Goal: Task Accomplishment & Management: Manage account settings

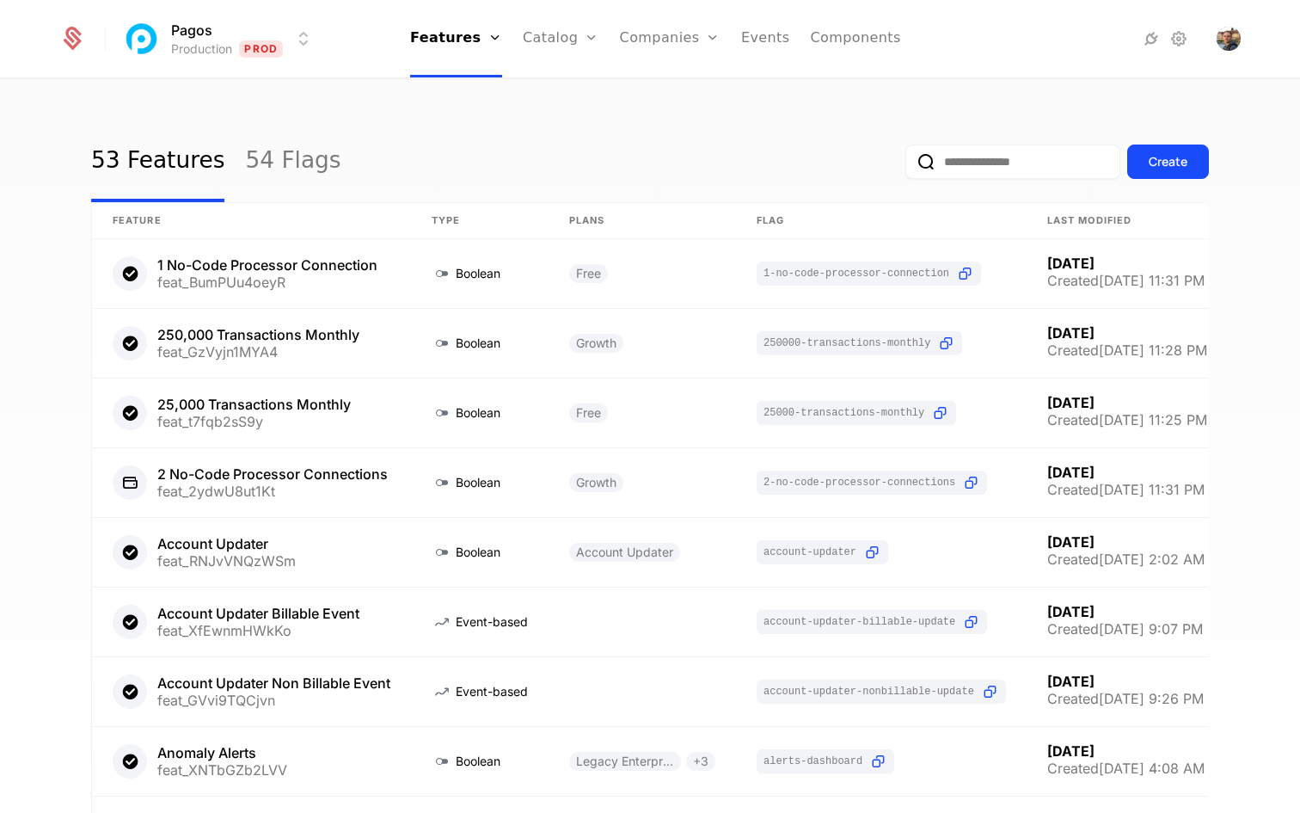
click at [307, 39] on html "Pagos Production Prod Features Features Flags Catalog Plans Add Ons Configurati…" at bounding box center [650, 406] width 1300 height 813
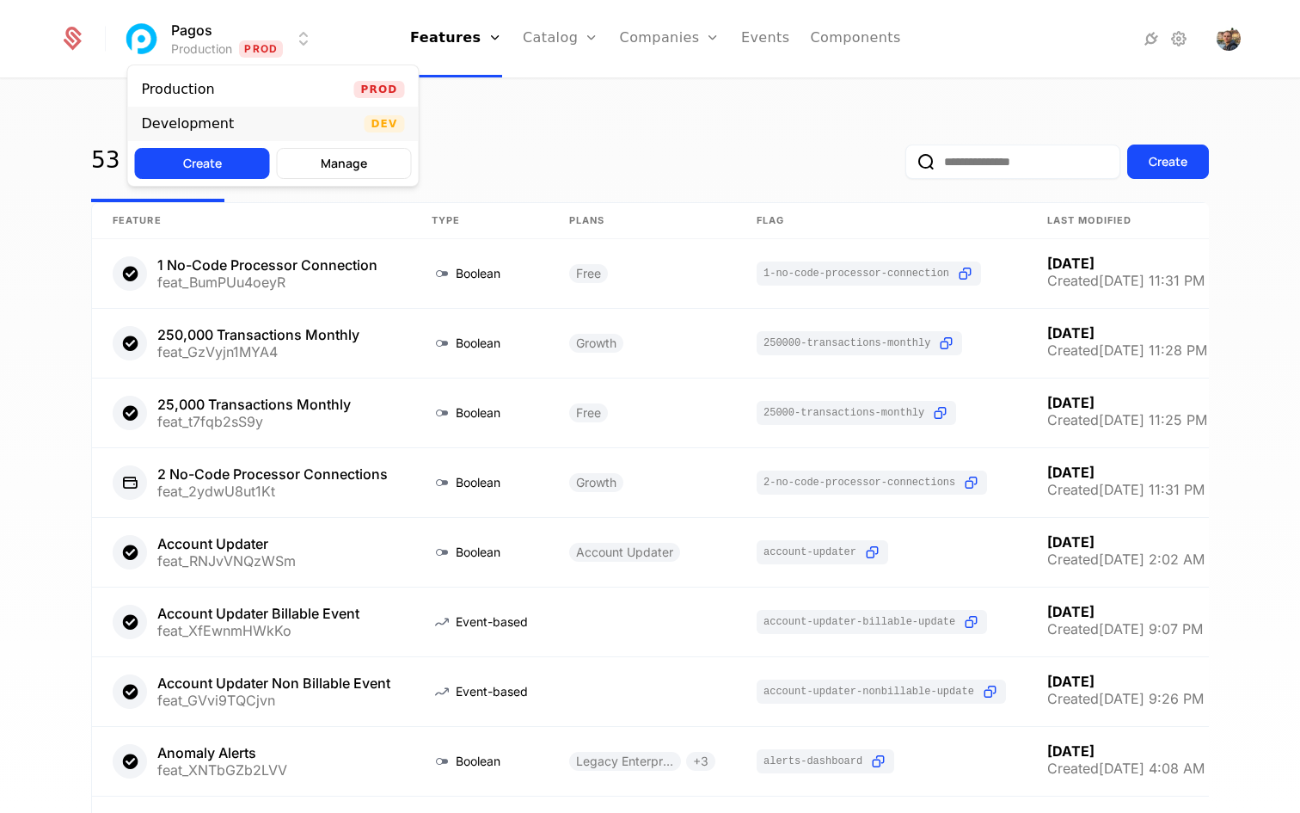
click at [307, 126] on div "Development Dev" at bounding box center [273, 124] width 291 height 34
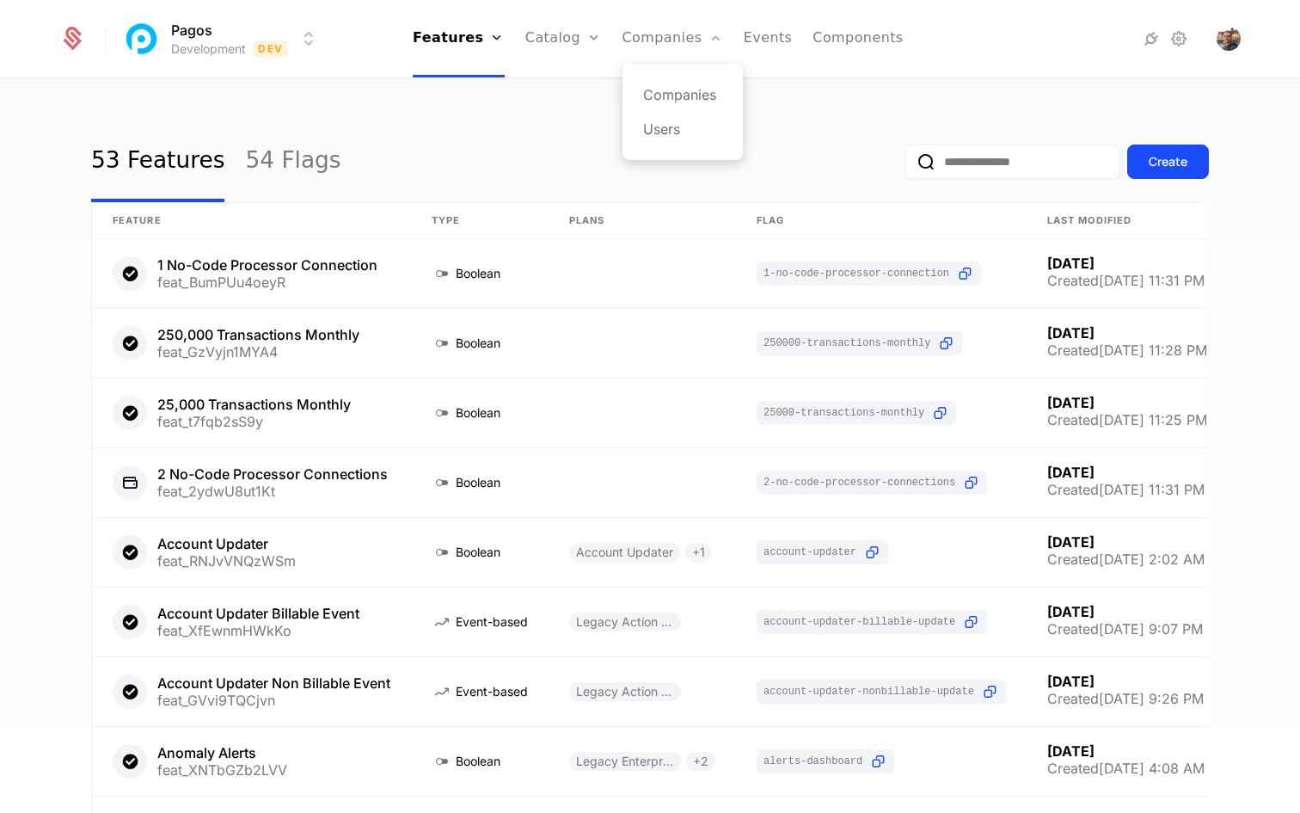
click at [670, 139] on div "Companies Users" at bounding box center [683, 112] width 120 height 96
click at [663, 126] on link "Users" at bounding box center [682, 129] width 79 height 21
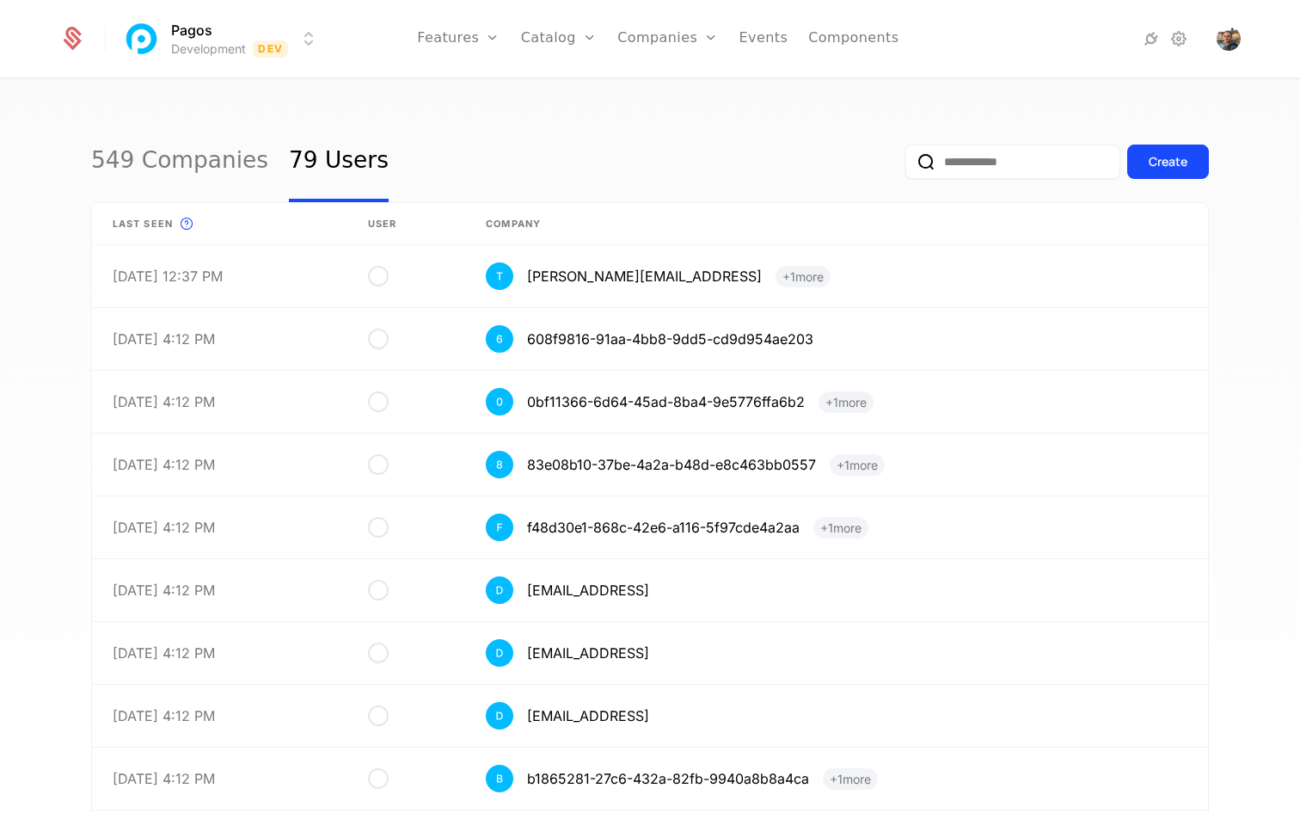
click at [970, 165] on input "email" at bounding box center [1012, 161] width 215 height 34
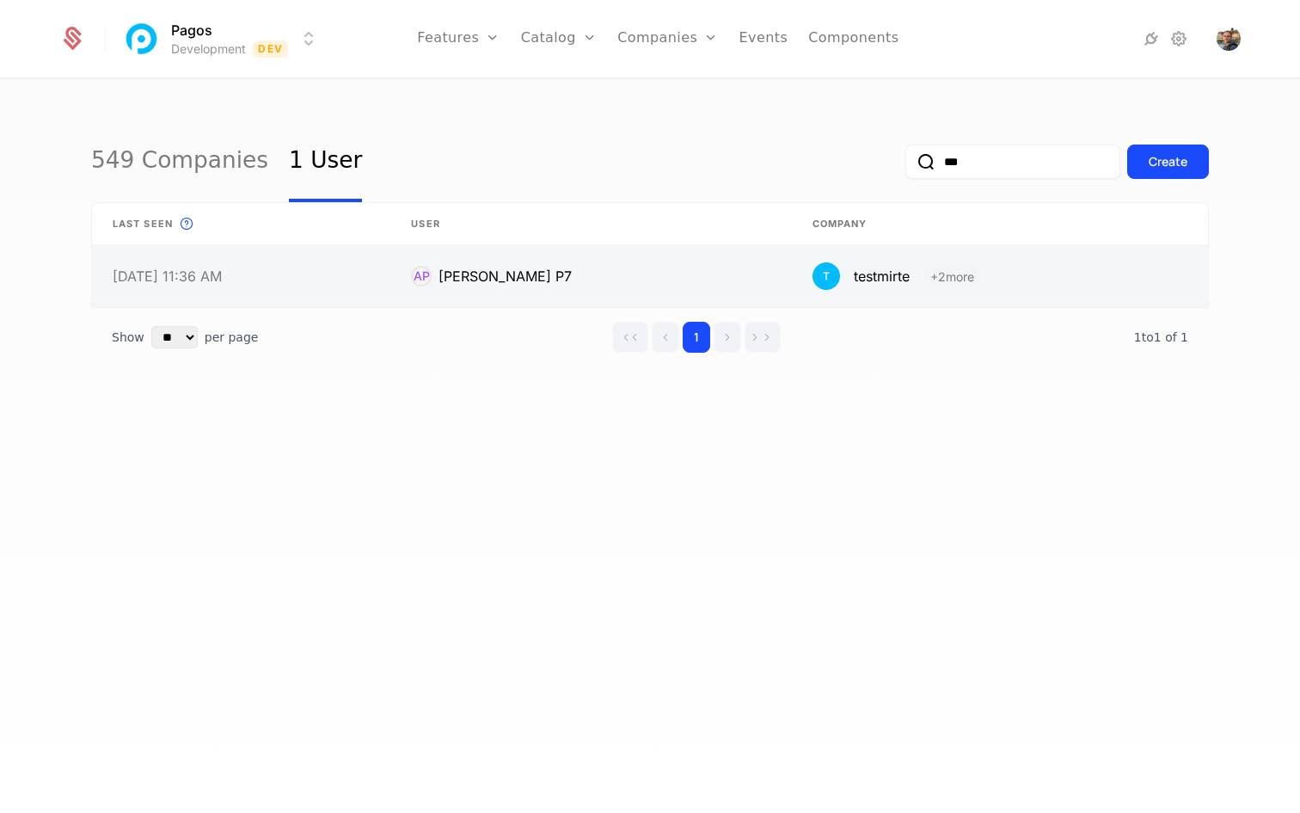
type input "***"
click at [899, 278] on link at bounding box center [1000, 276] width 416 height 62
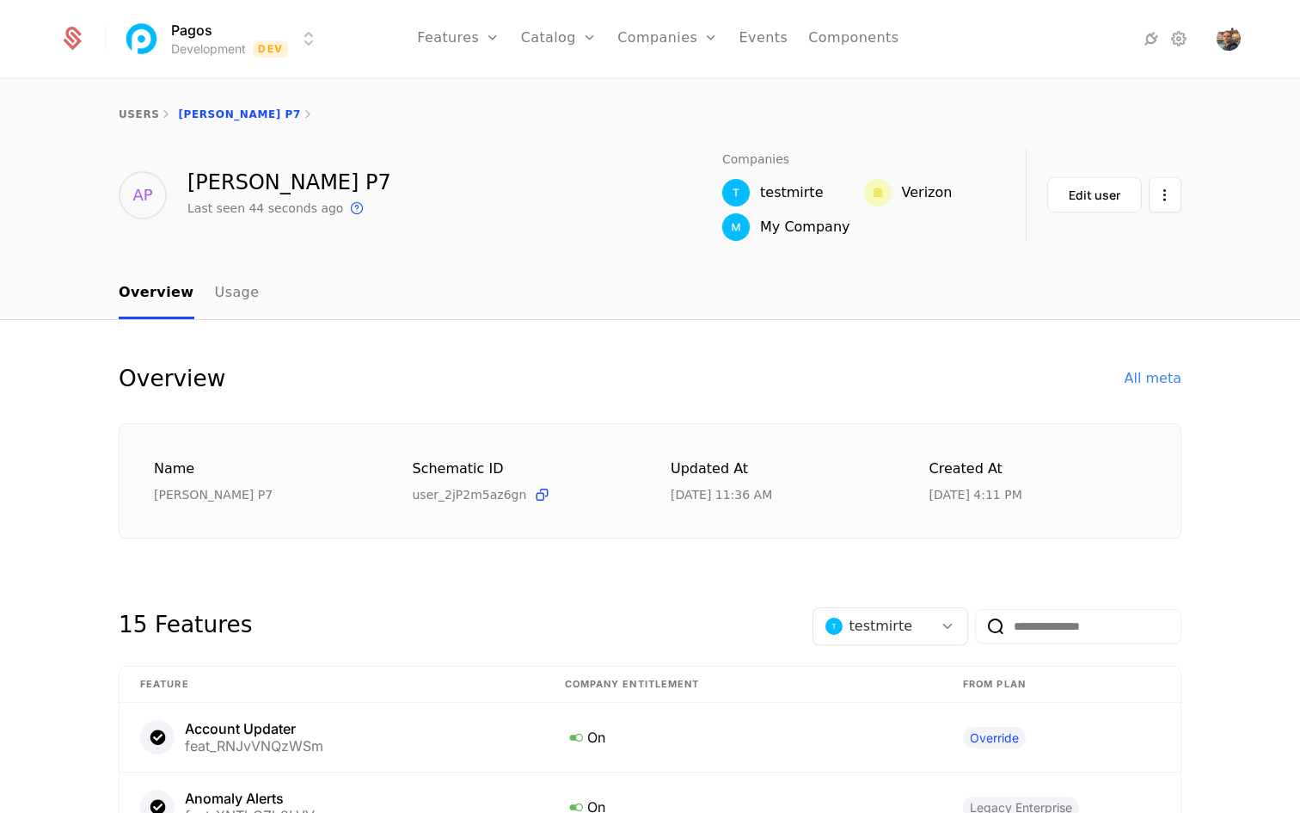
click at [931, 194] on div "Verizon" at bounding box center [927, 192] width 51 height 21
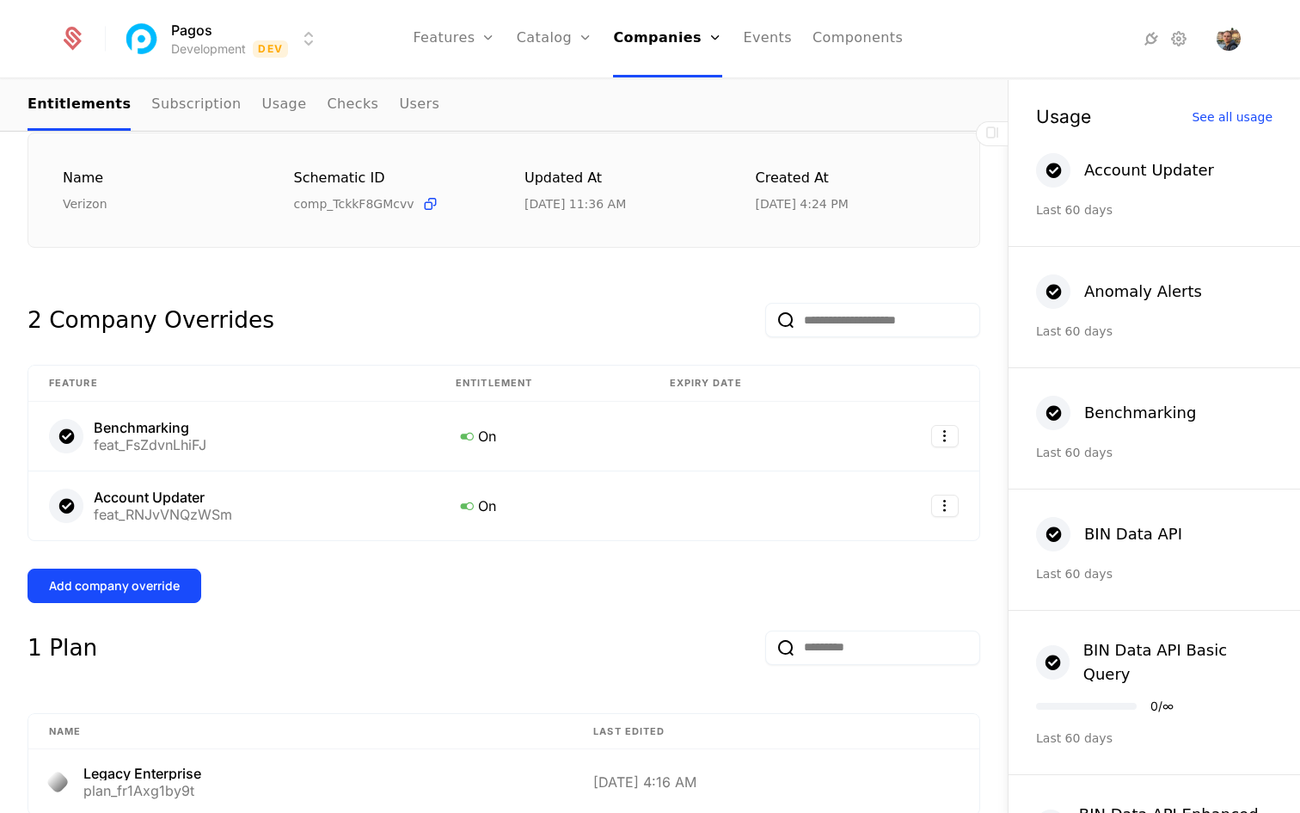
scroll to position [252, 0]
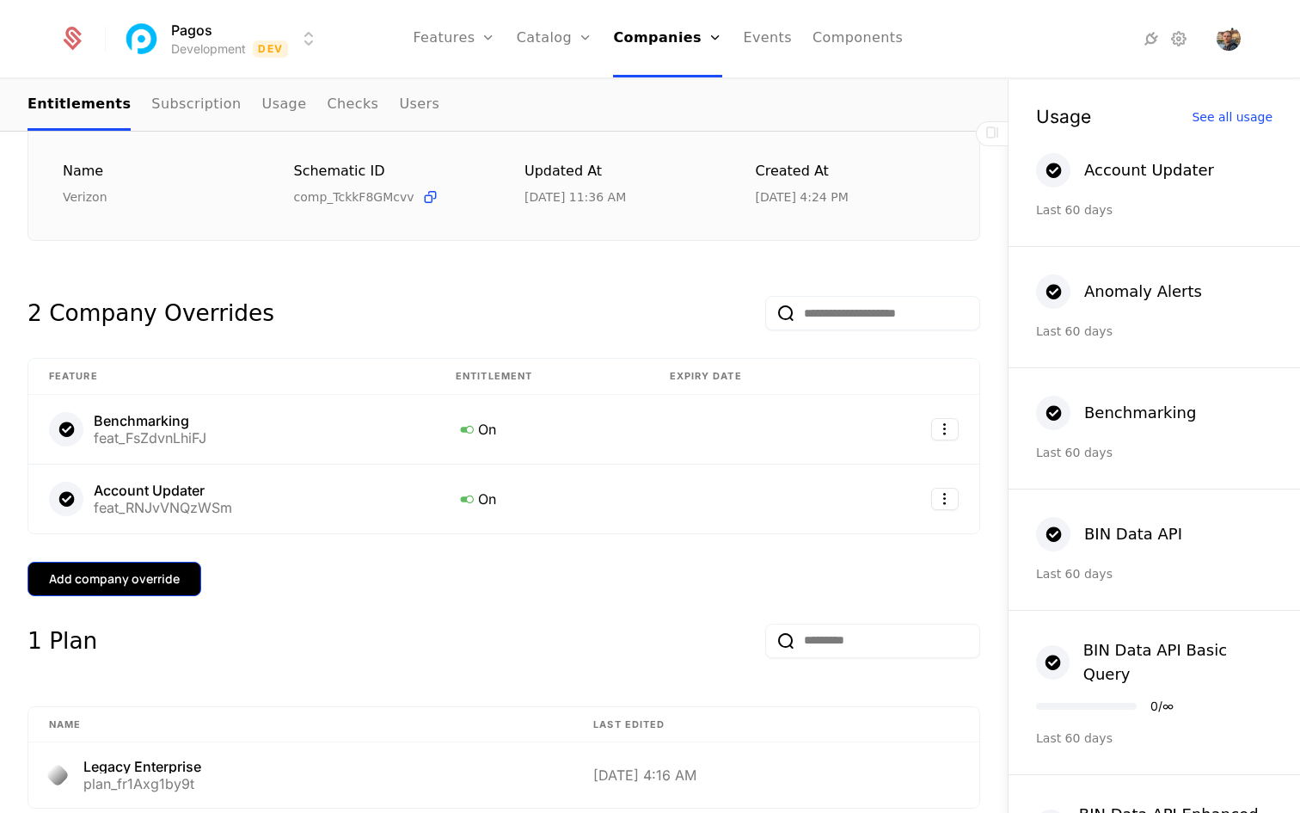
click at [164, 577] on div "Add company override" at bounding box center [114, 578] width 131 height 17
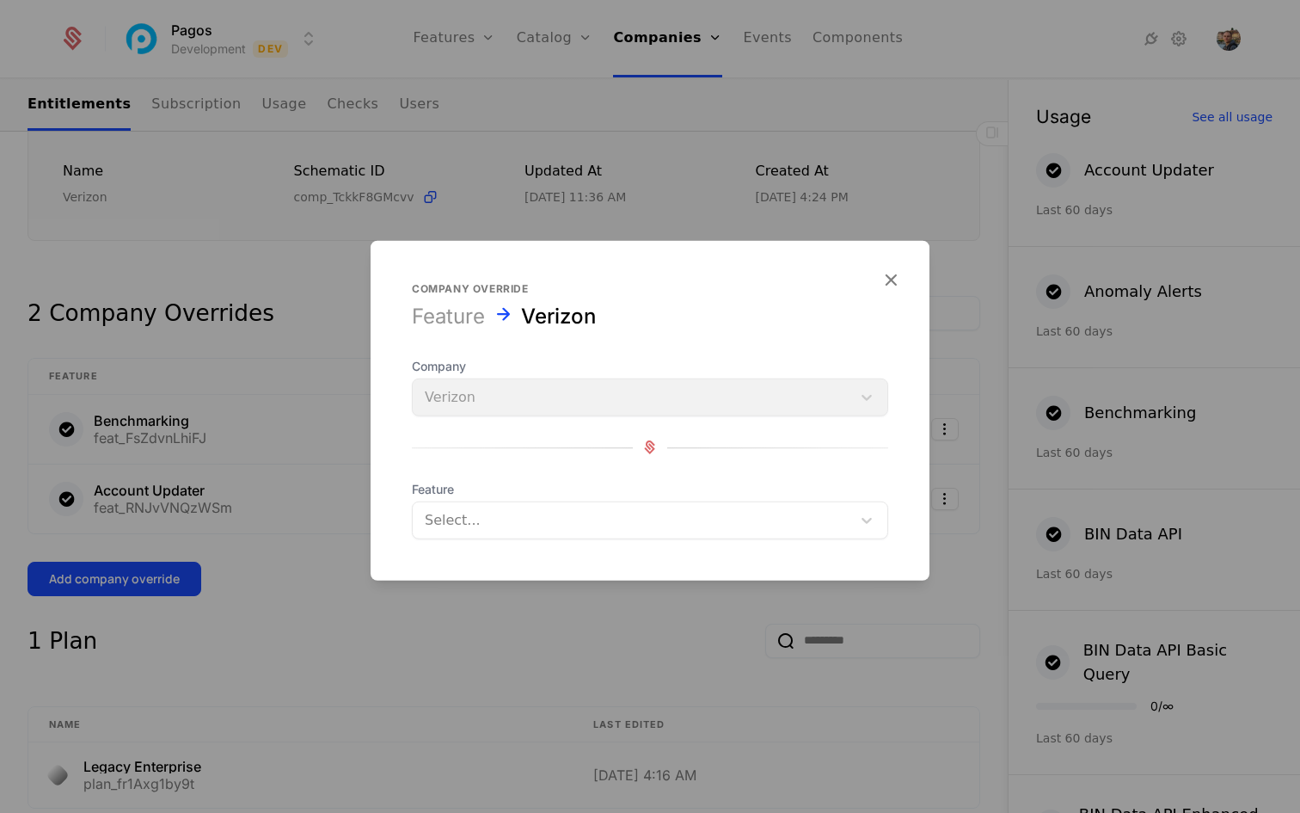
click at [537, 512] on div at bounding box center [632, 519] width 414 height 24
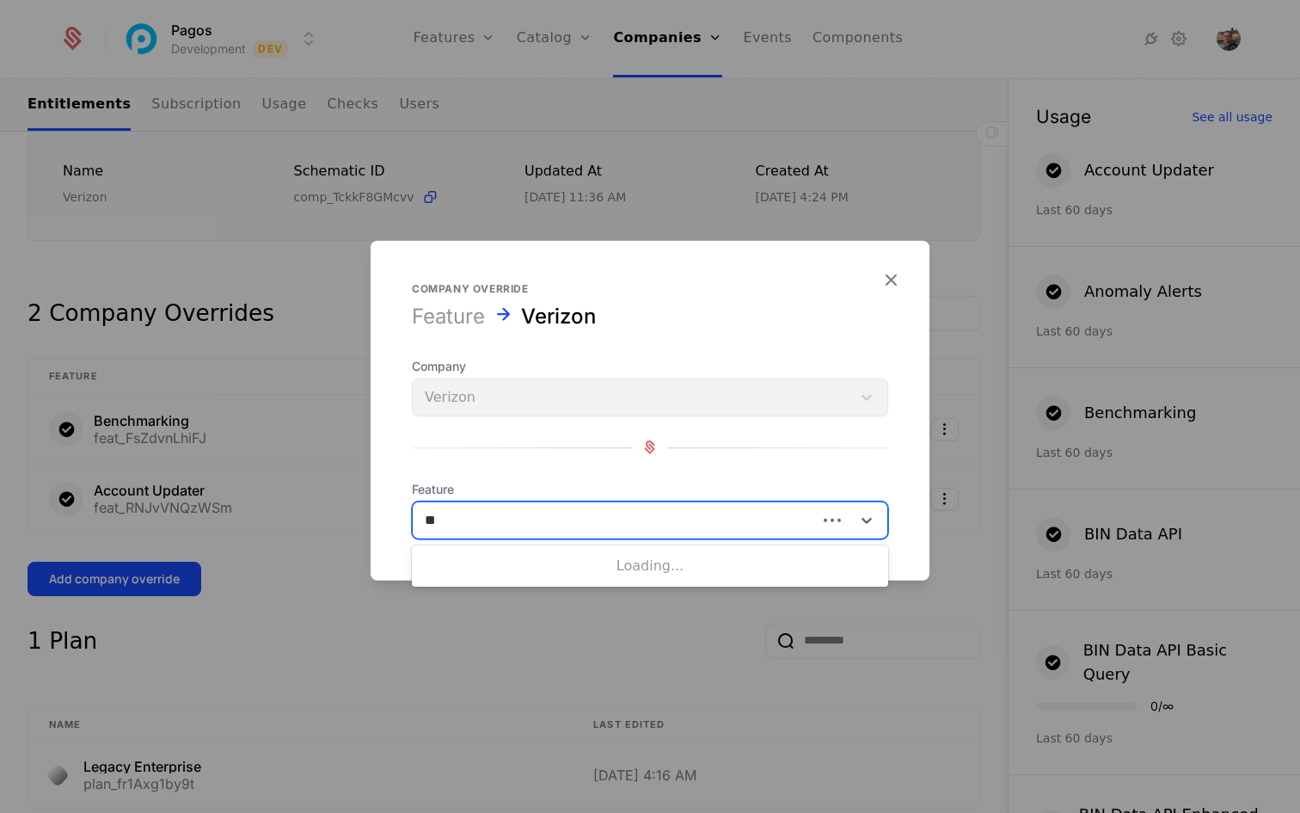
type input "*"
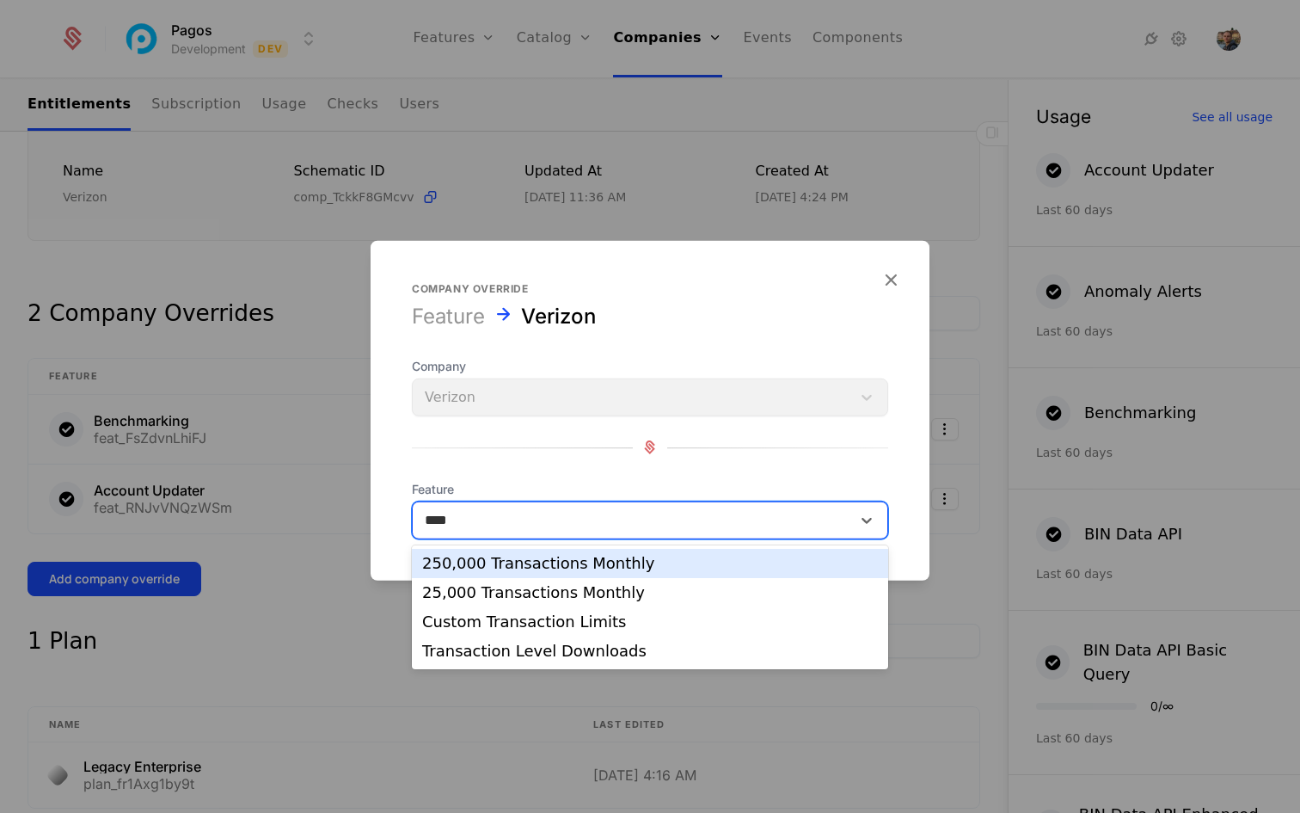
type input "*****"
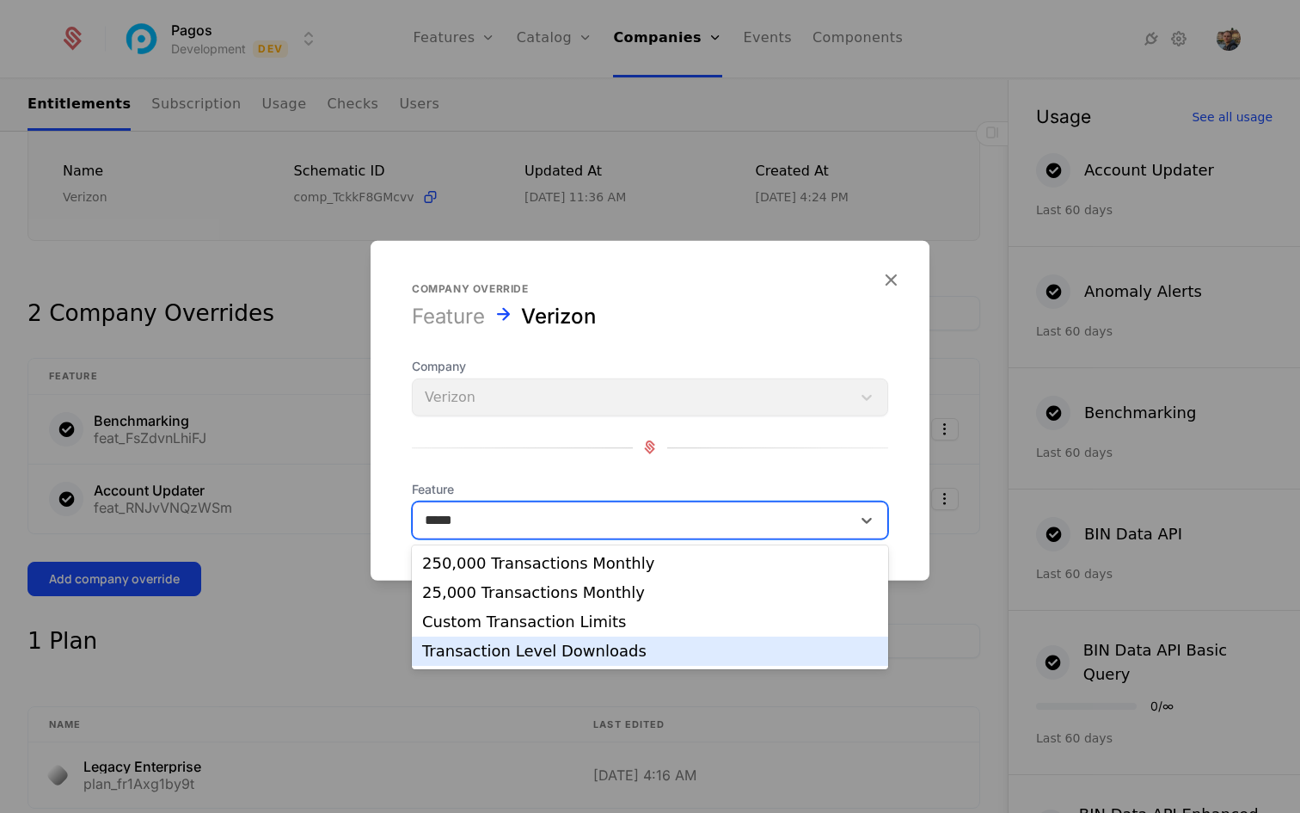
click at [501, 649] on div "Transaction Level Downloads" at bounding box center [650, 650] width 456 height 15
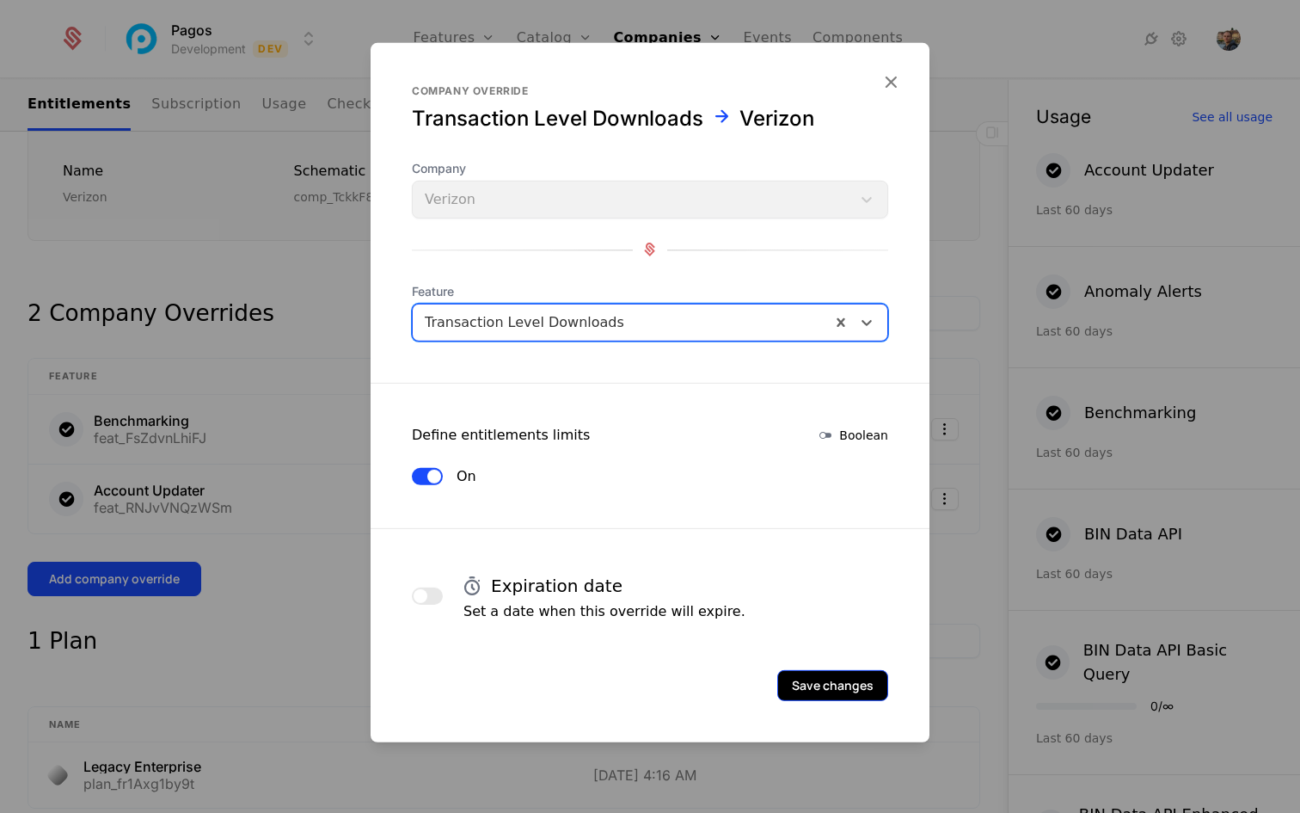
click at [848, 678] on button "Save changes" at bounding box center [832, 684] width 111 height 31
